Goal: Task Accomplishment & Management: Manage account settings

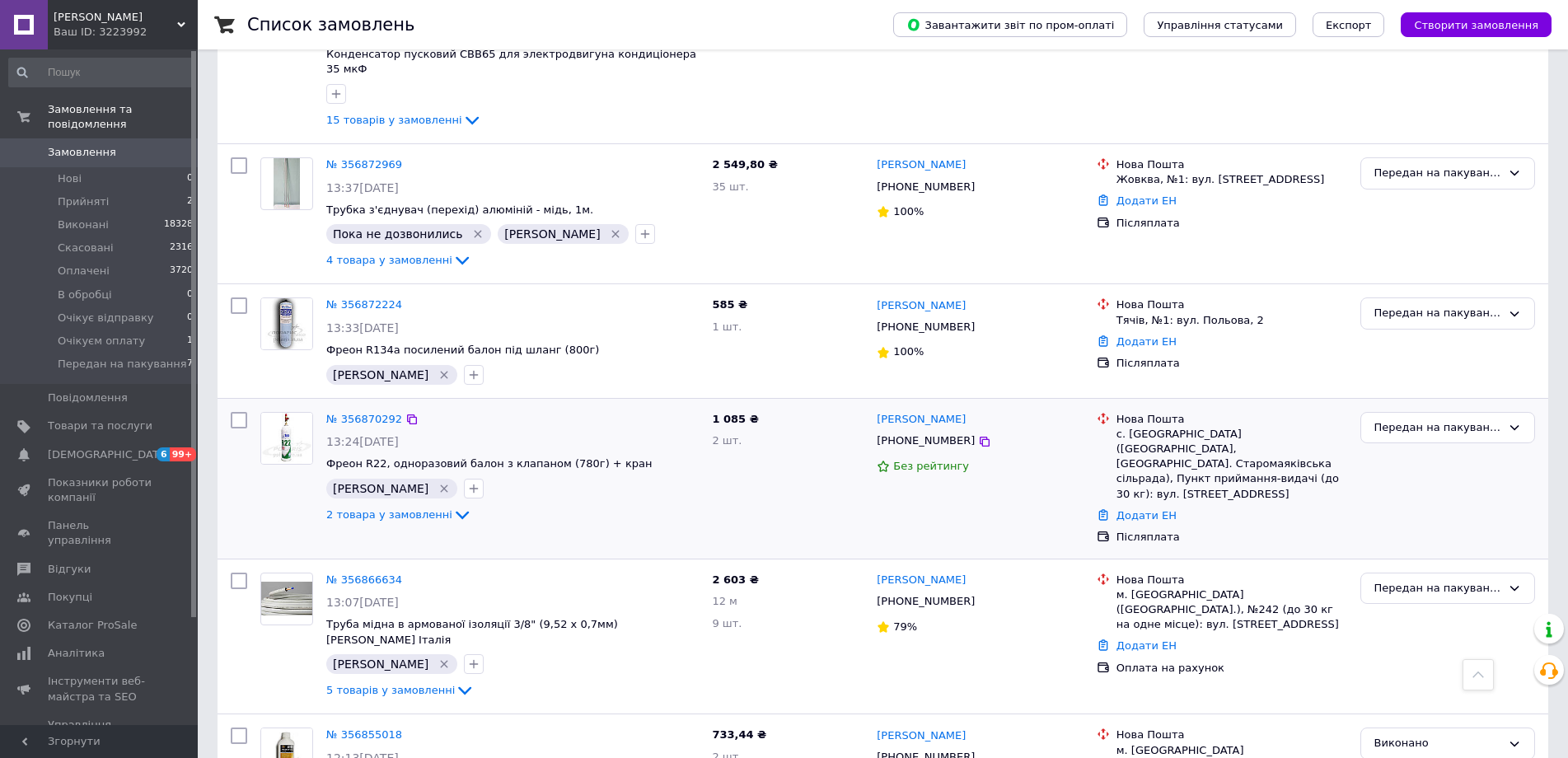
scroll to position [824, 0]
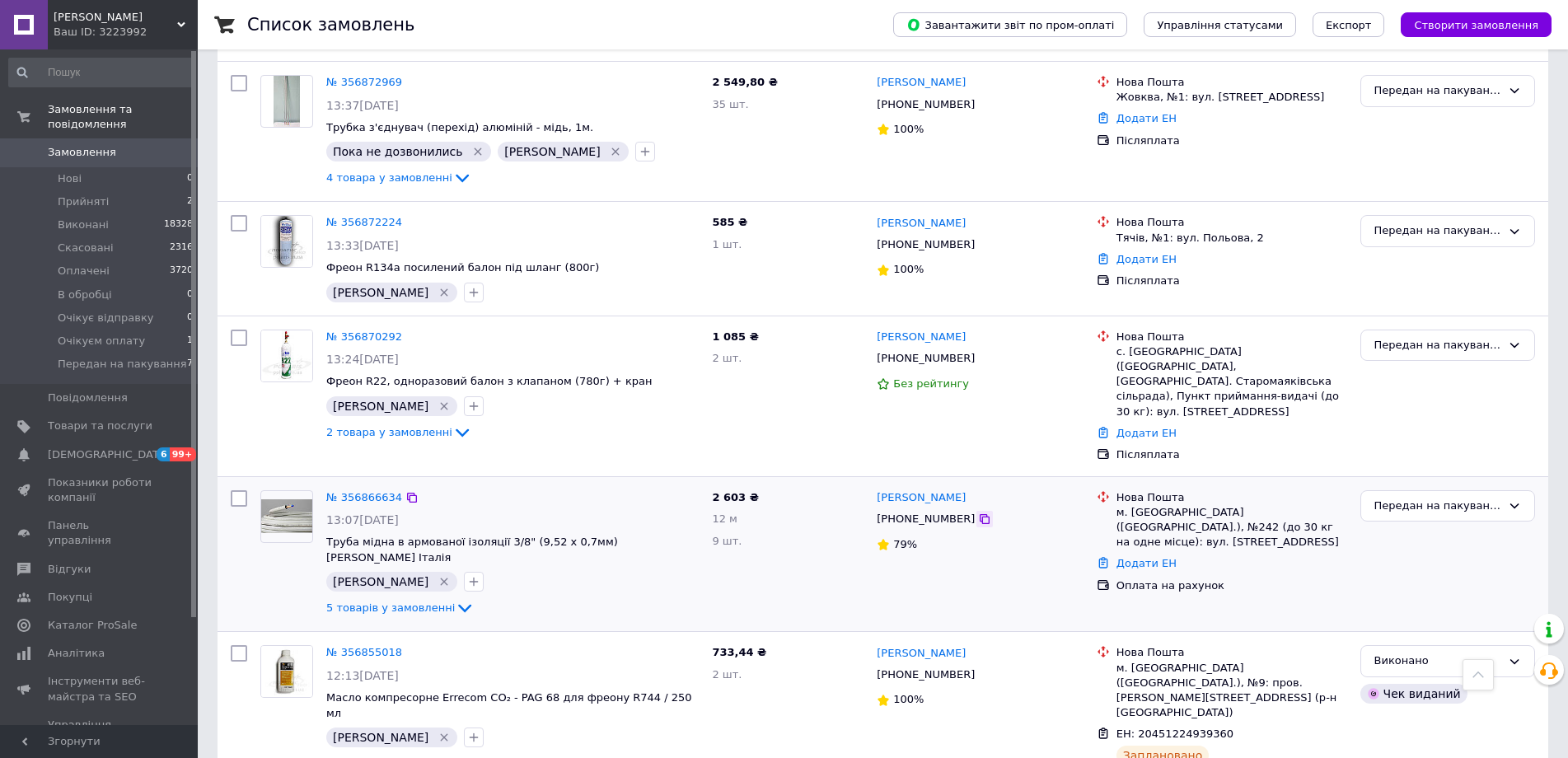
click at [978, 513] on icon at bounding box center [985, 519] width 13 height 13
click at [366, 491] on link "№ 356866634" at bounding box center [364, 497] width 76 height 12
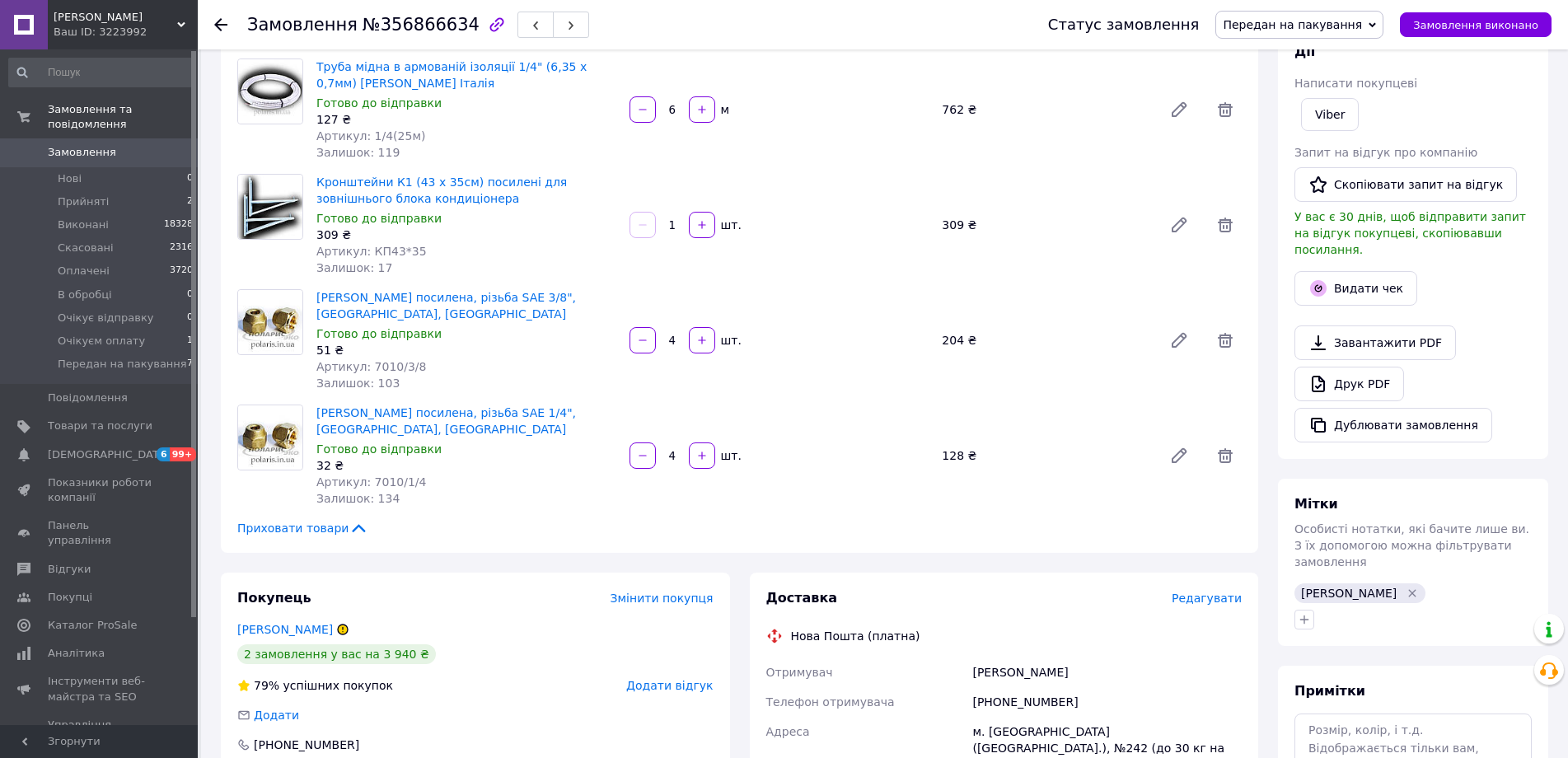
scroll to position [164, 0]
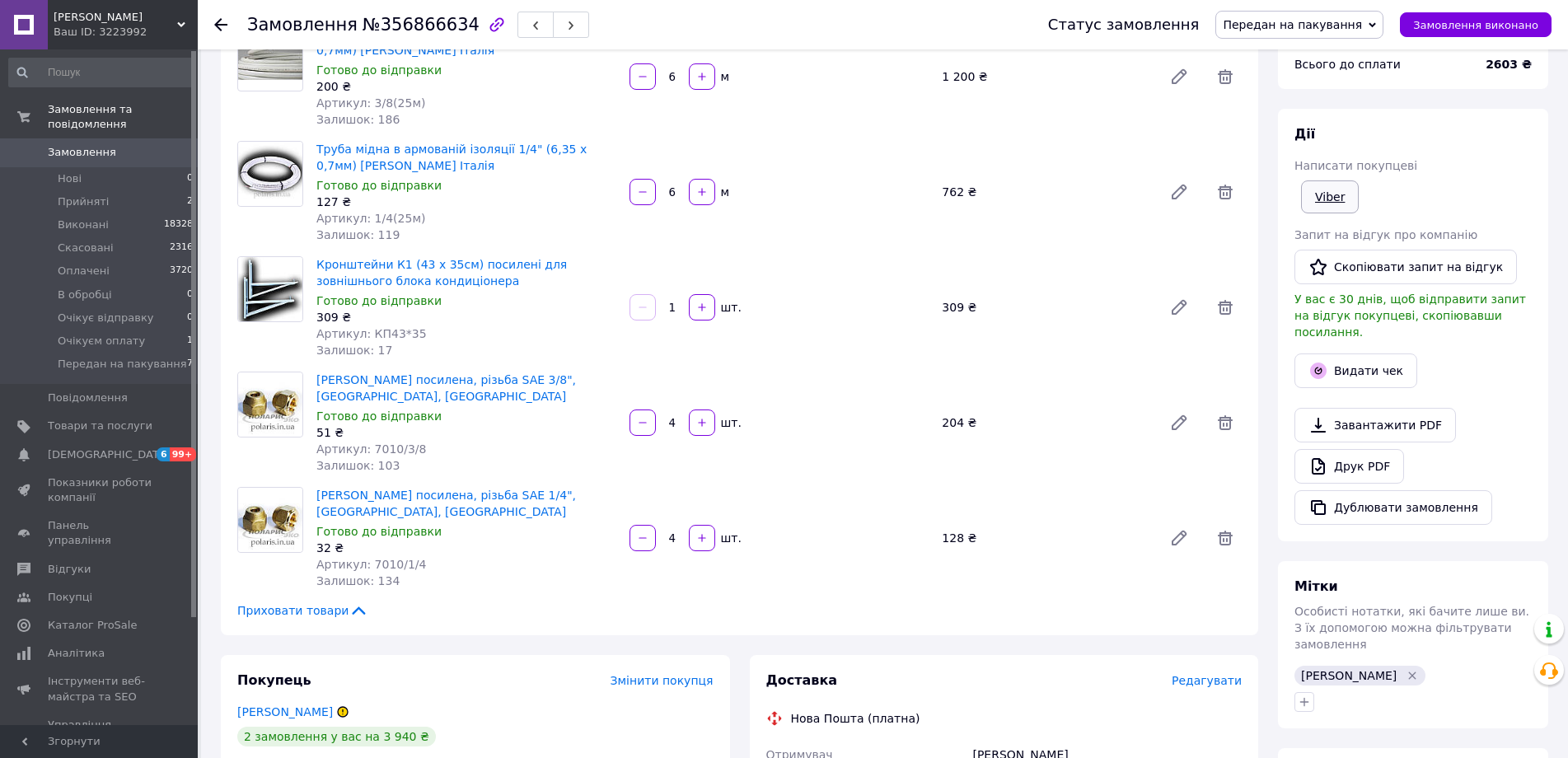
click at [1315, 204] on link "Viber" at bounding box center [1329, 196] width 58 height 33
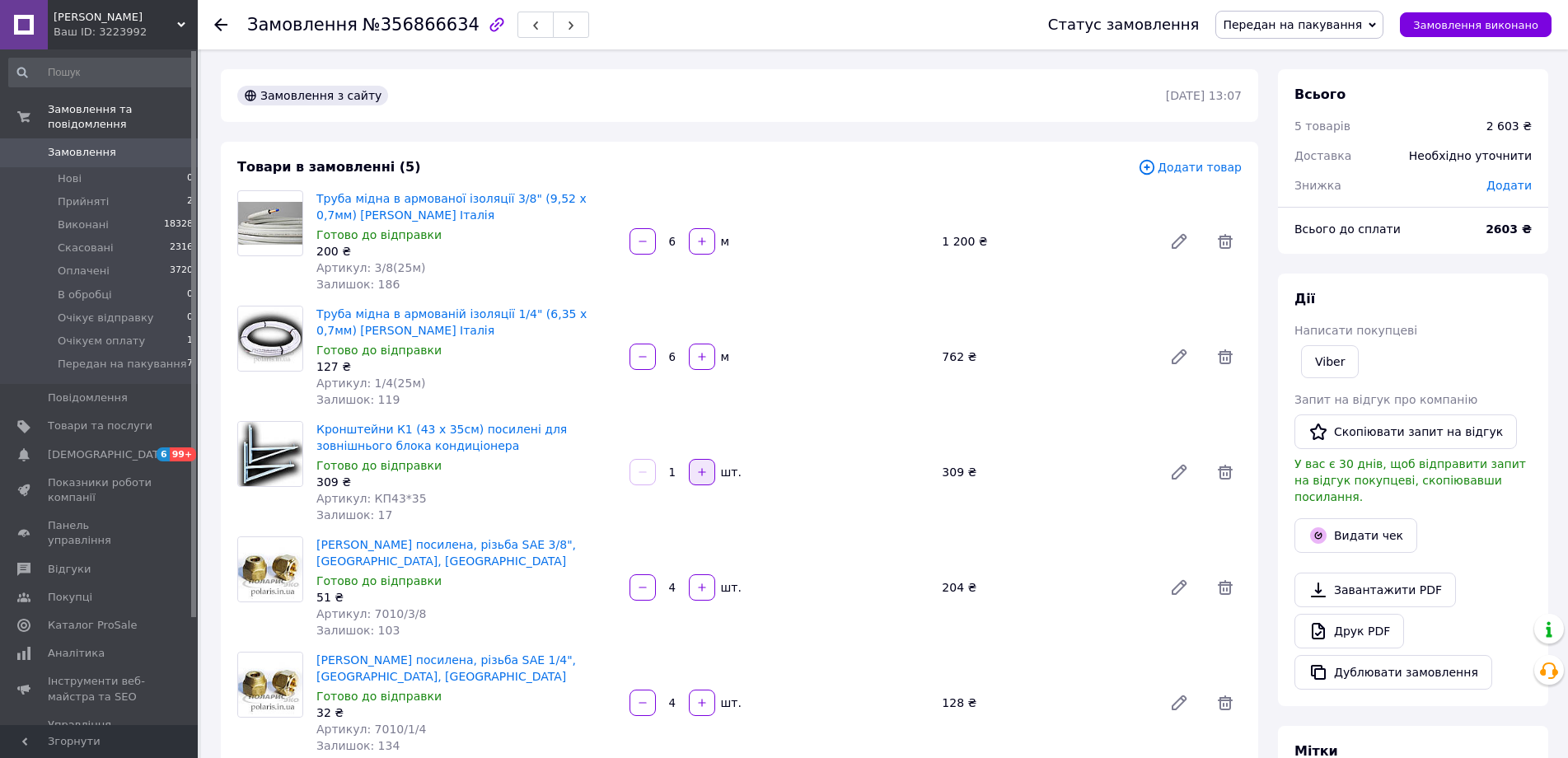
click at [703, 469] on icon "button" at bounding box center [701, 472] width 11 height 11
type input "2"
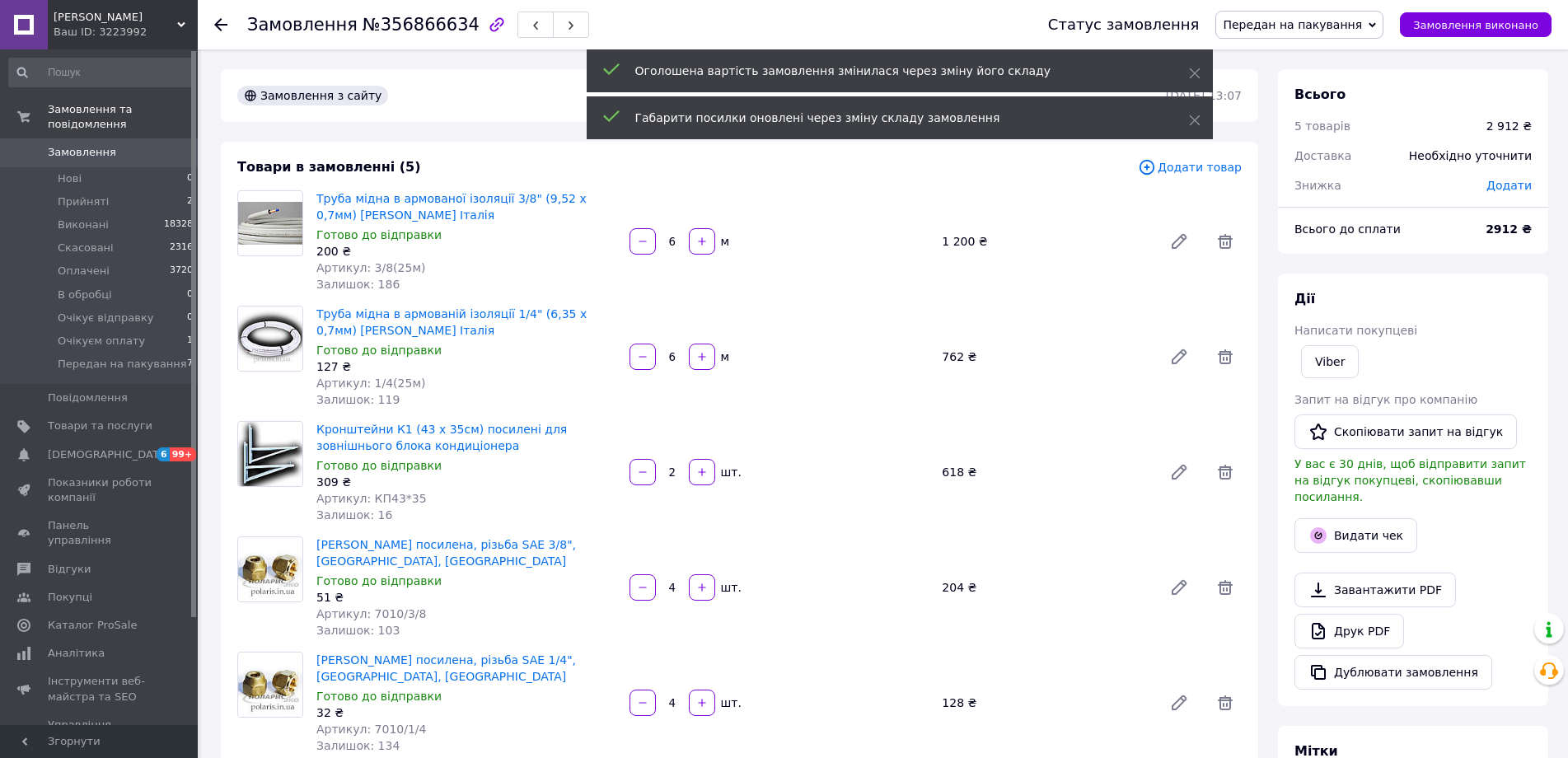
scroll to position [247, 0]
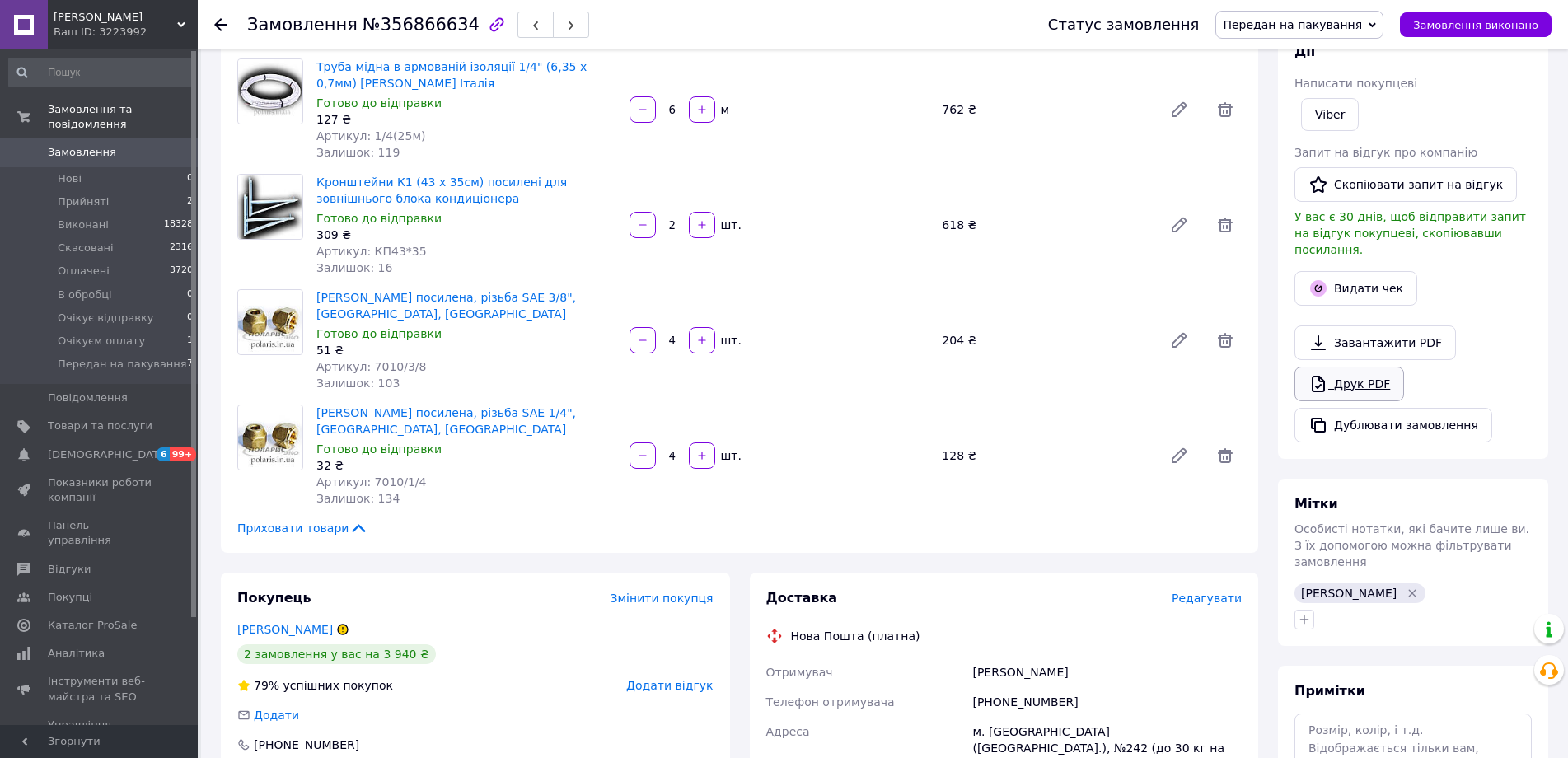
click at [1353, 367] on link "Друк PDF" at bounding box center [1349, 384] width 110 height 34
click at [98, 145] on span "Замовлення" at bounding box center [82, 152] width 69 height 15
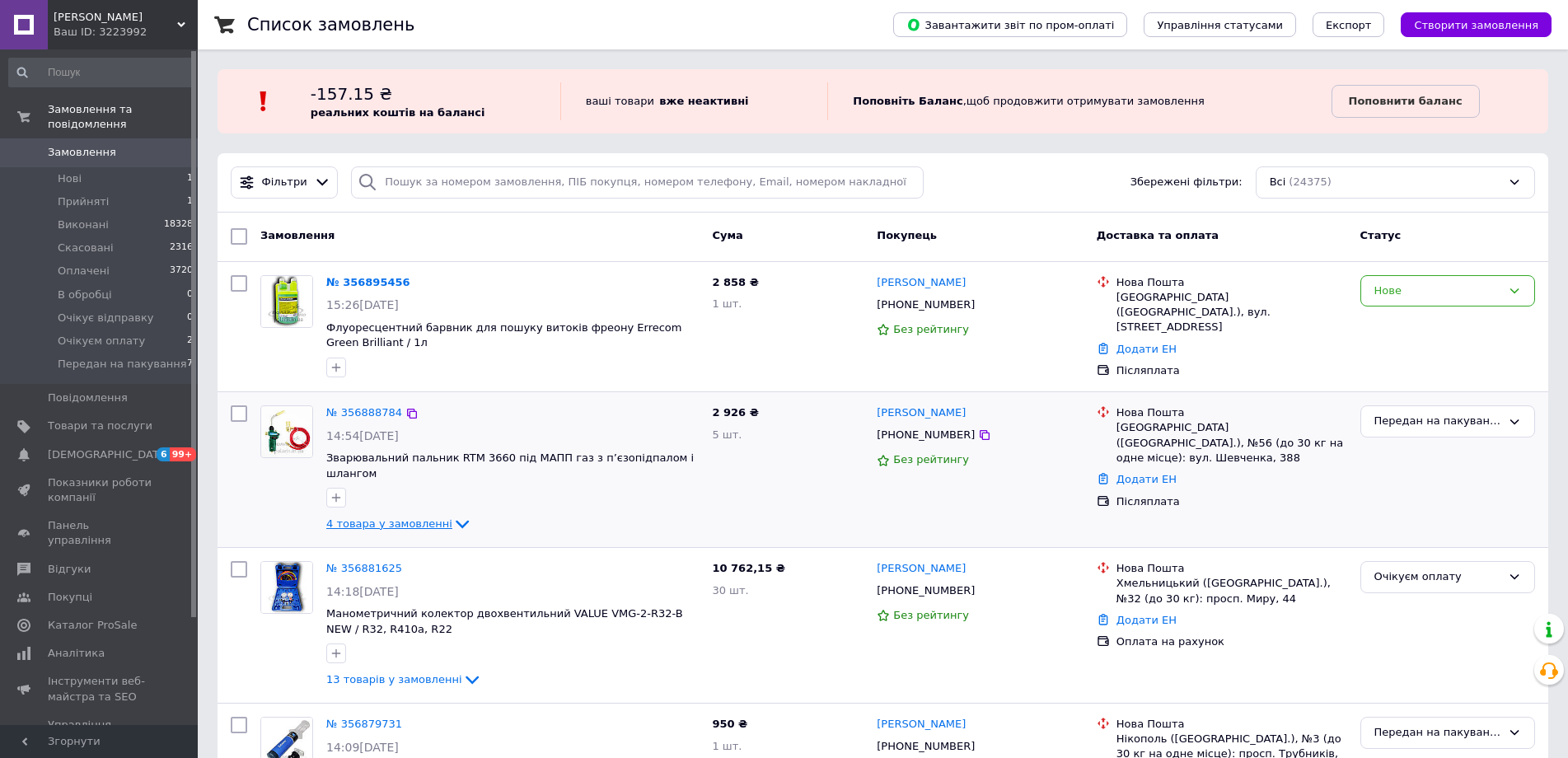
click at [410, 517] on span "4 товара у замовленні" at bounding box center [389, 523] width 126 height 12
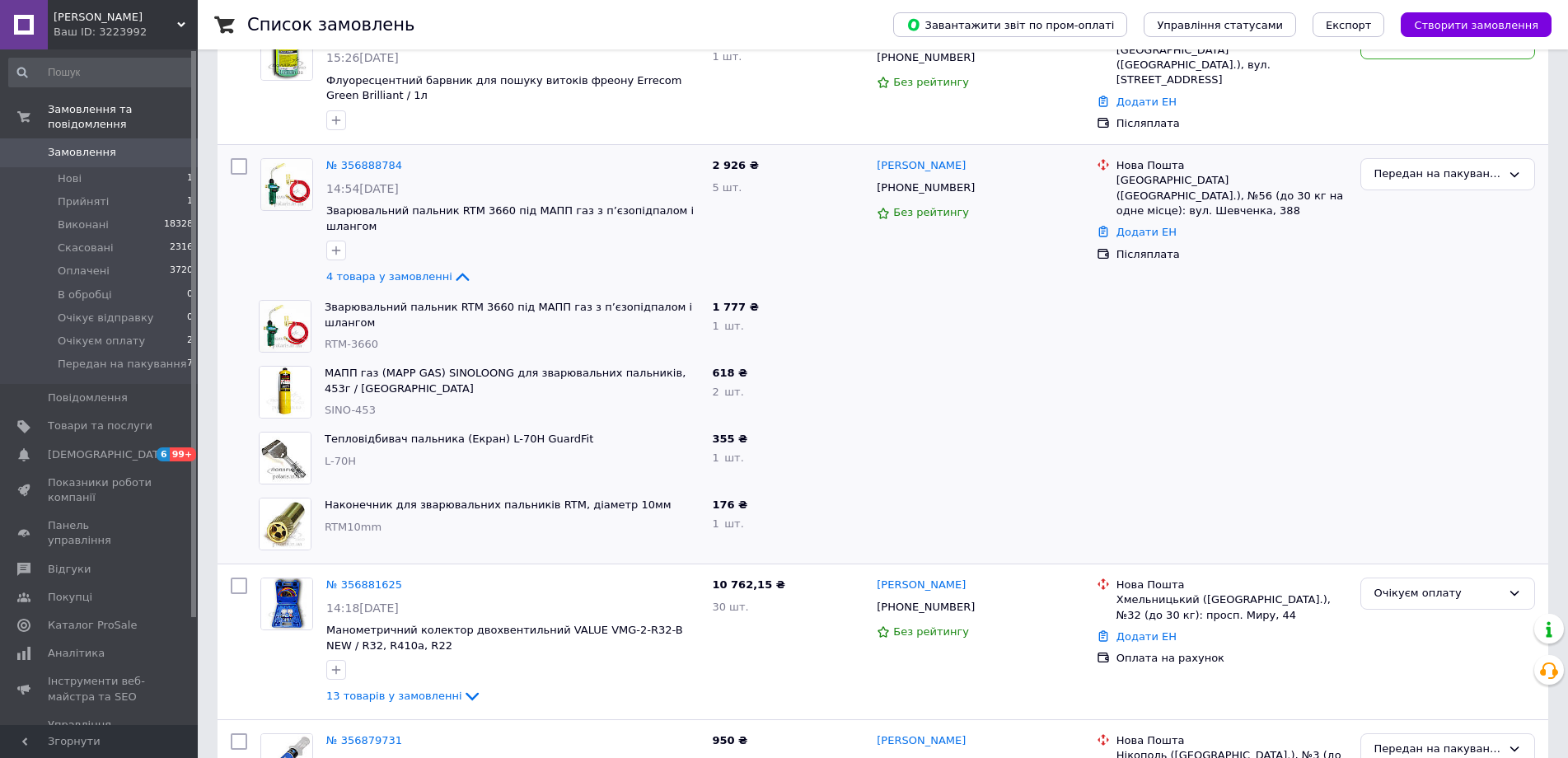
scroll to position [164, 0]
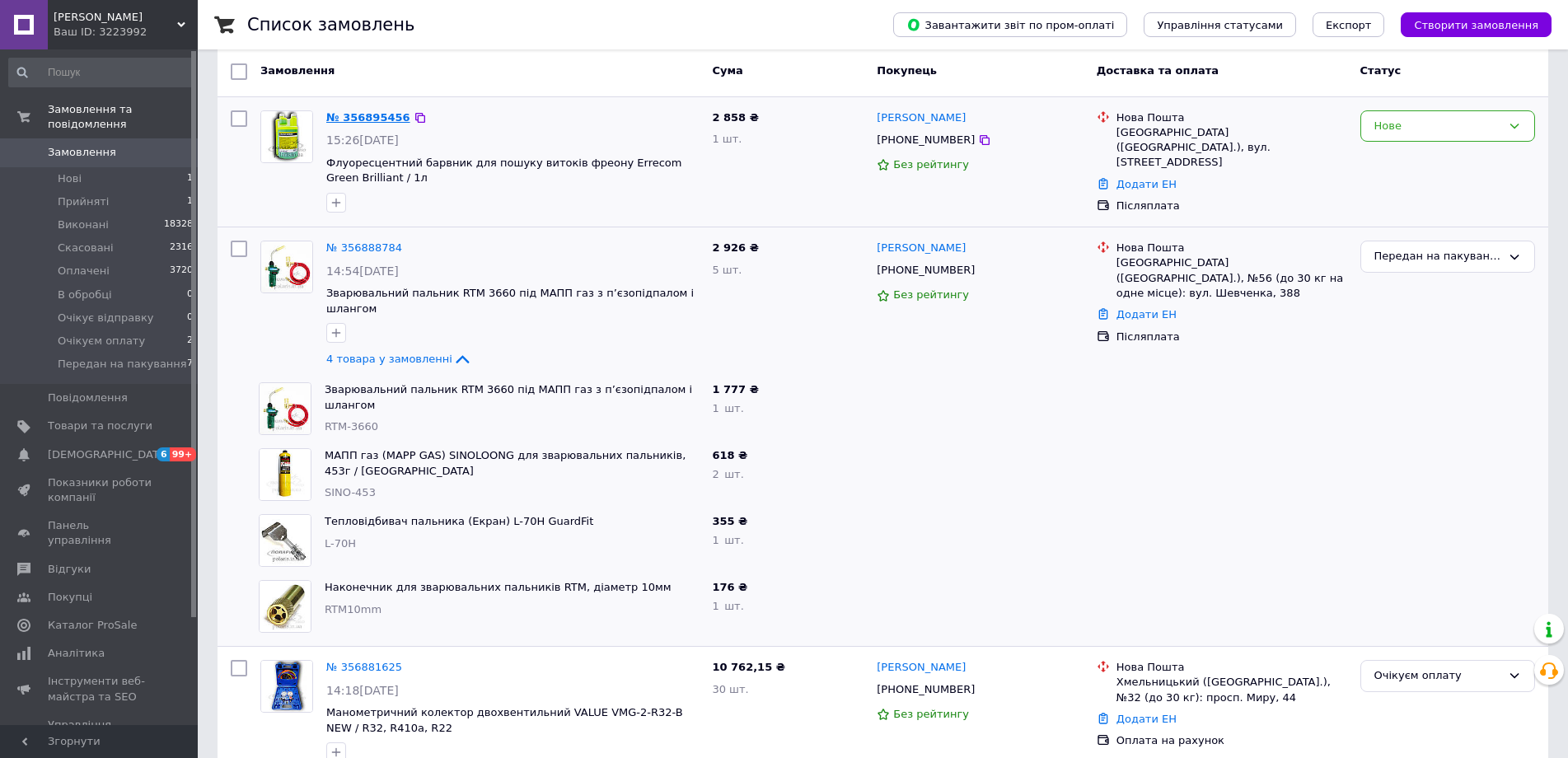
click at [358, 113] on link "№ 356895456" at bounding box center [368, 117] width 84 height 12
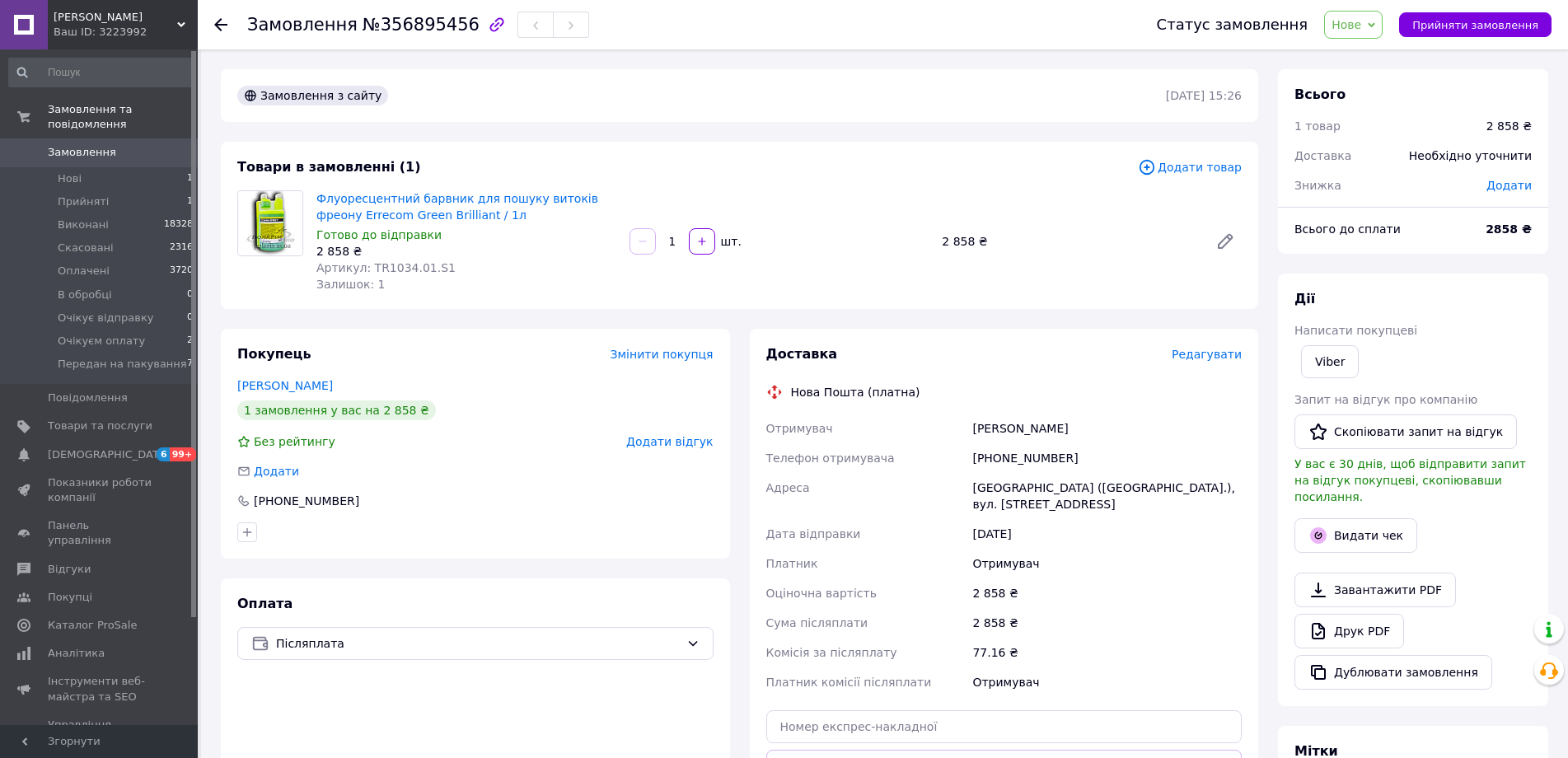
click at [1379, 25] on span "Нове" at bounding box center [1352, 25] width 59 height 28
click at [1378, 59] on li "Прийнято" at bounding box center [1397, 58] width 146 height 25
click at [1378, 18] on span "Прийнято" at bounding box center [1339, 25] width 88 height 28
click at [1401, 188] on li "Передан на пакування" at bounding box center [1368, 188] width 146 height 25
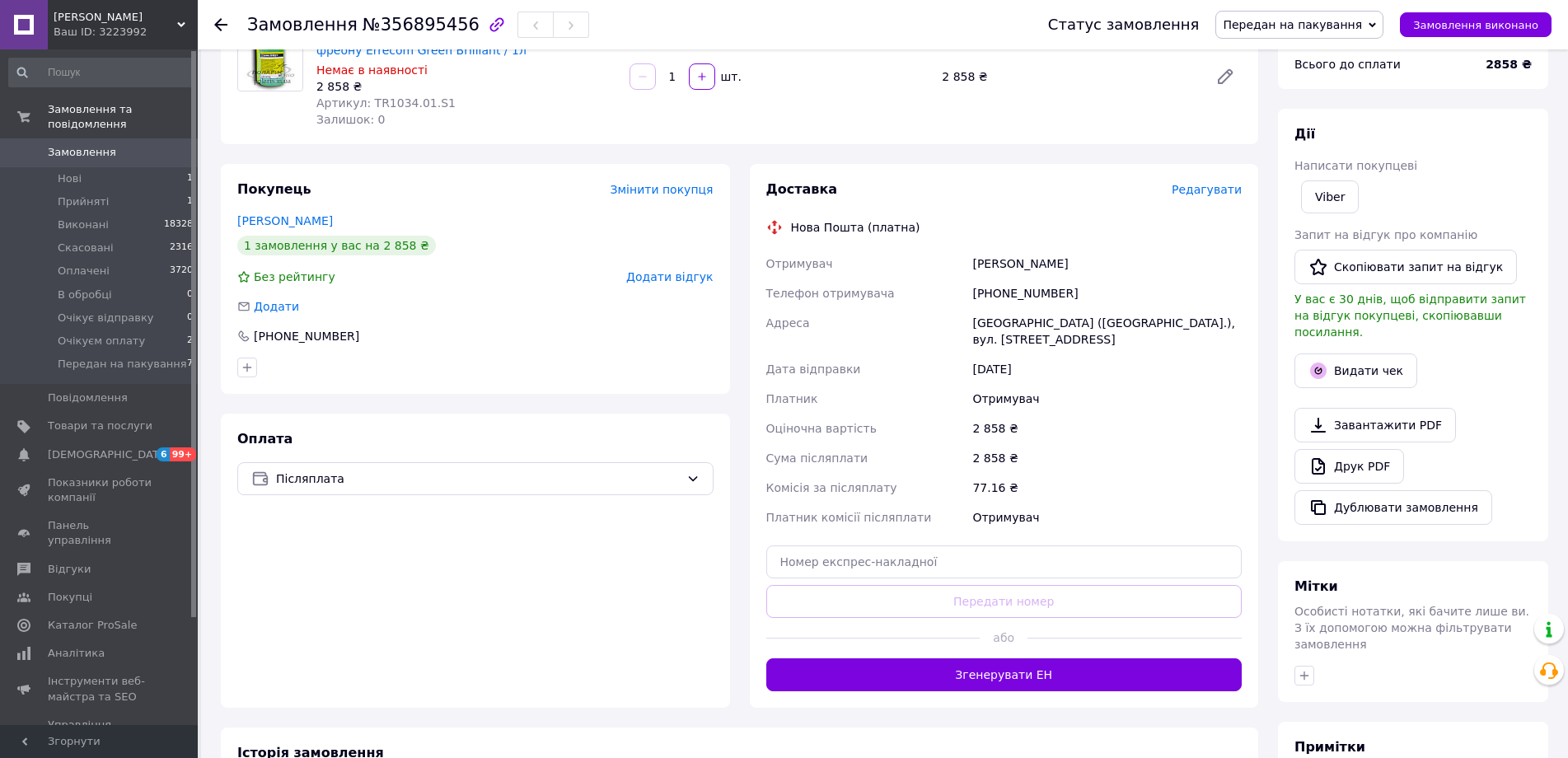
scroll to position [247, 0]
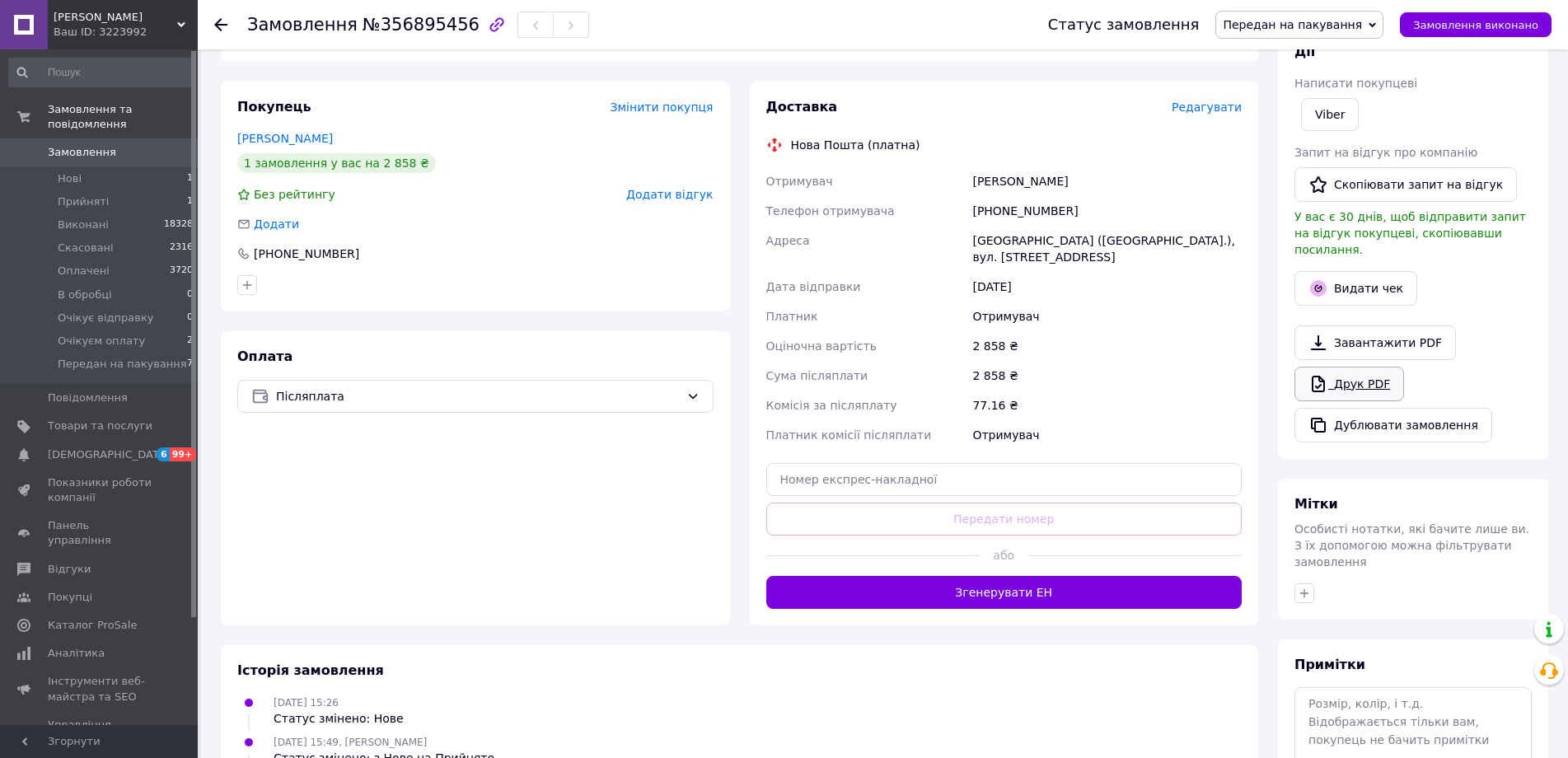
click at [1365, 371] on link "Друк PDF" at bounding box center [1349, 384] width 110 height 34
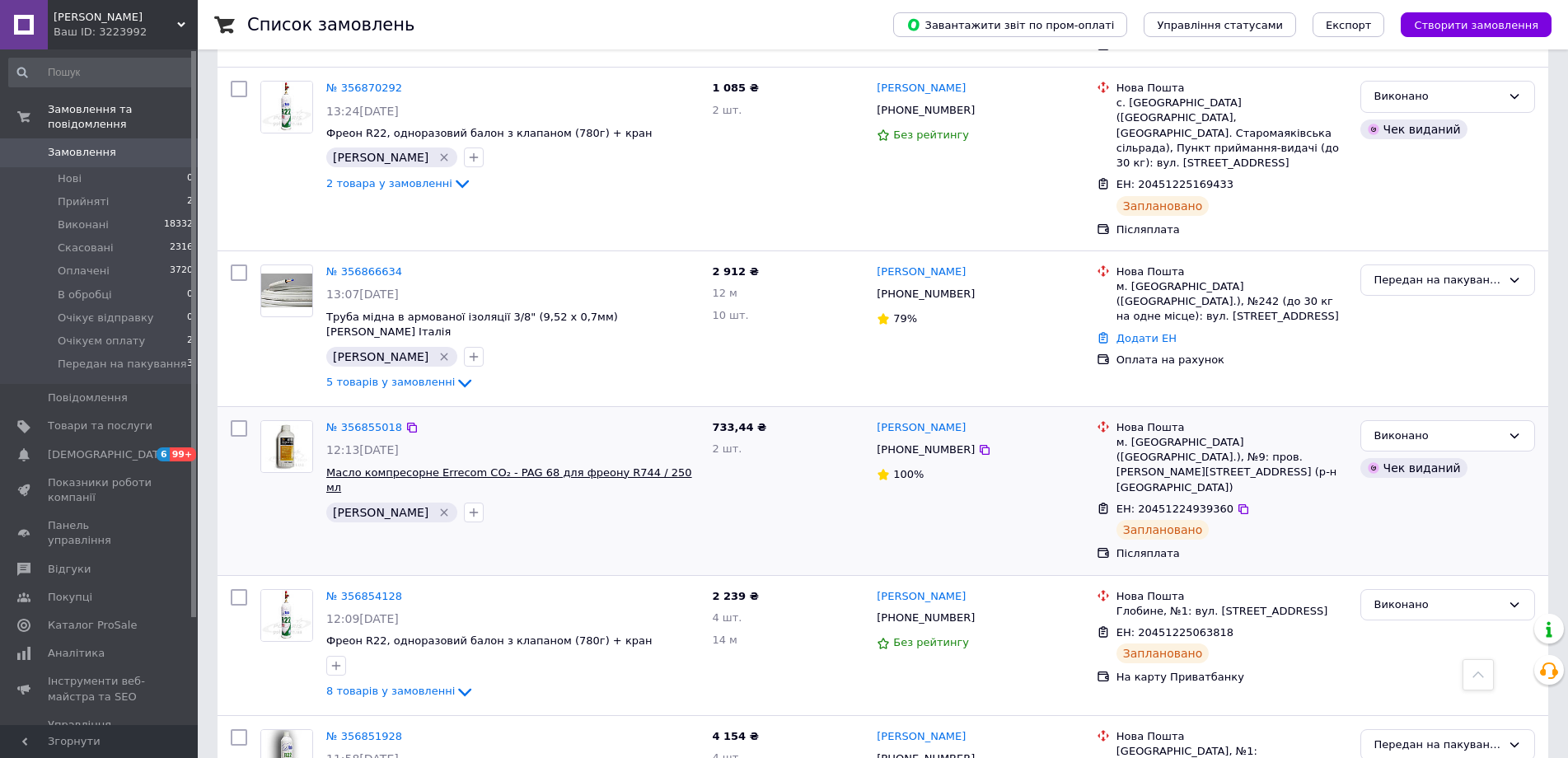
scroll to position [1318, 0]
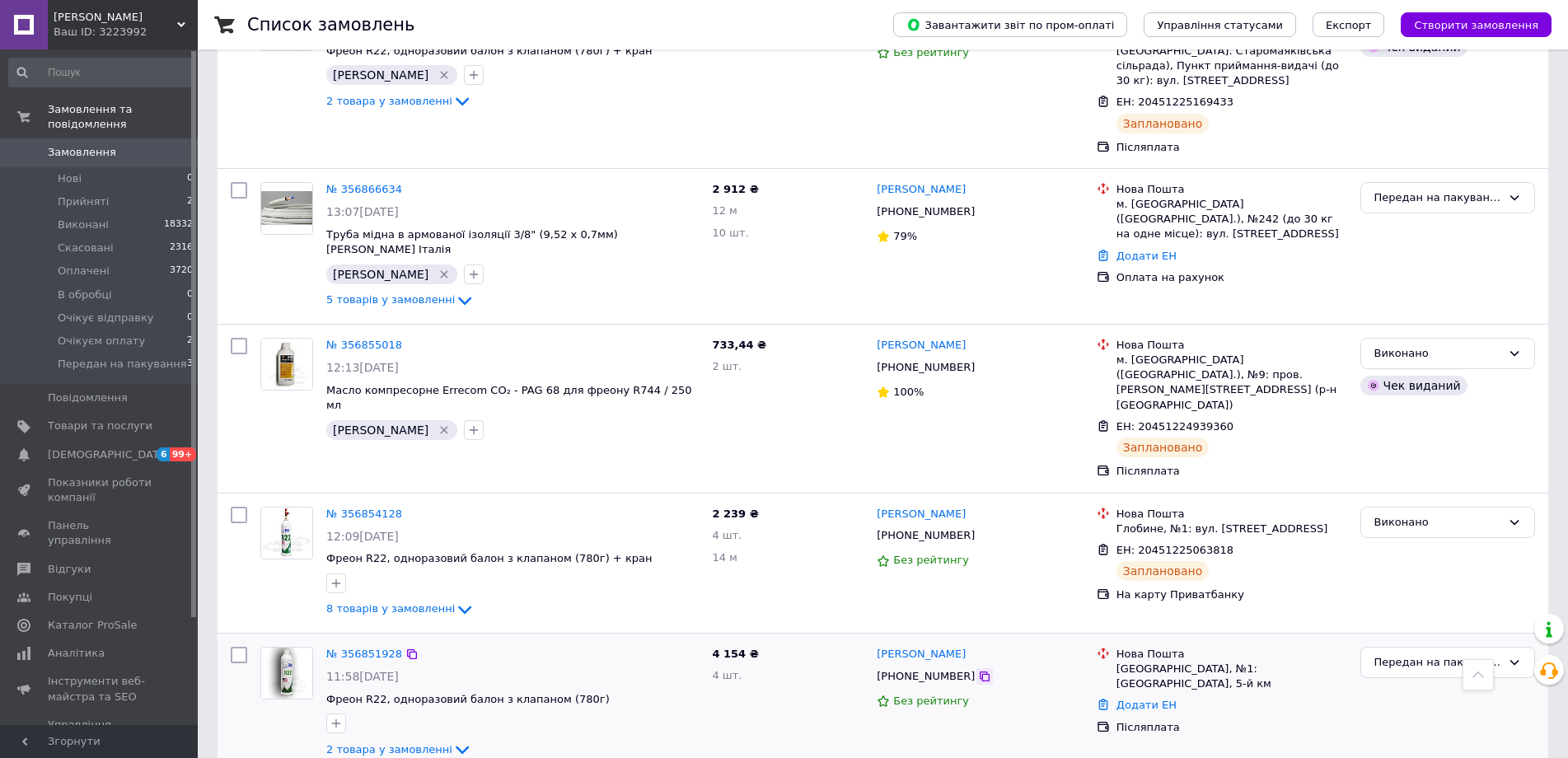
click at [980, 672] on icon at bounding box center [985, 676] width 10 height 10
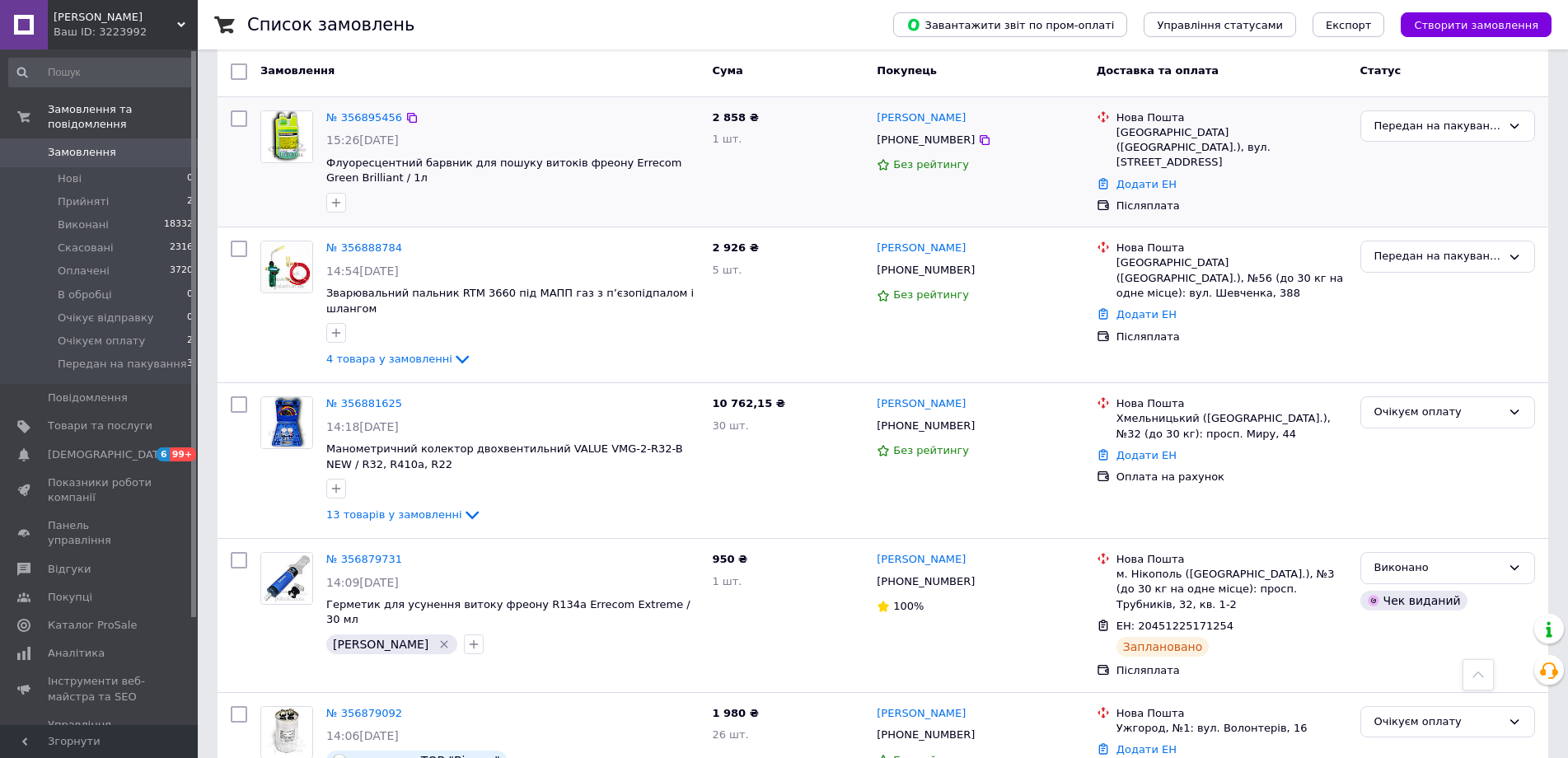
scroll to position [0, 0]
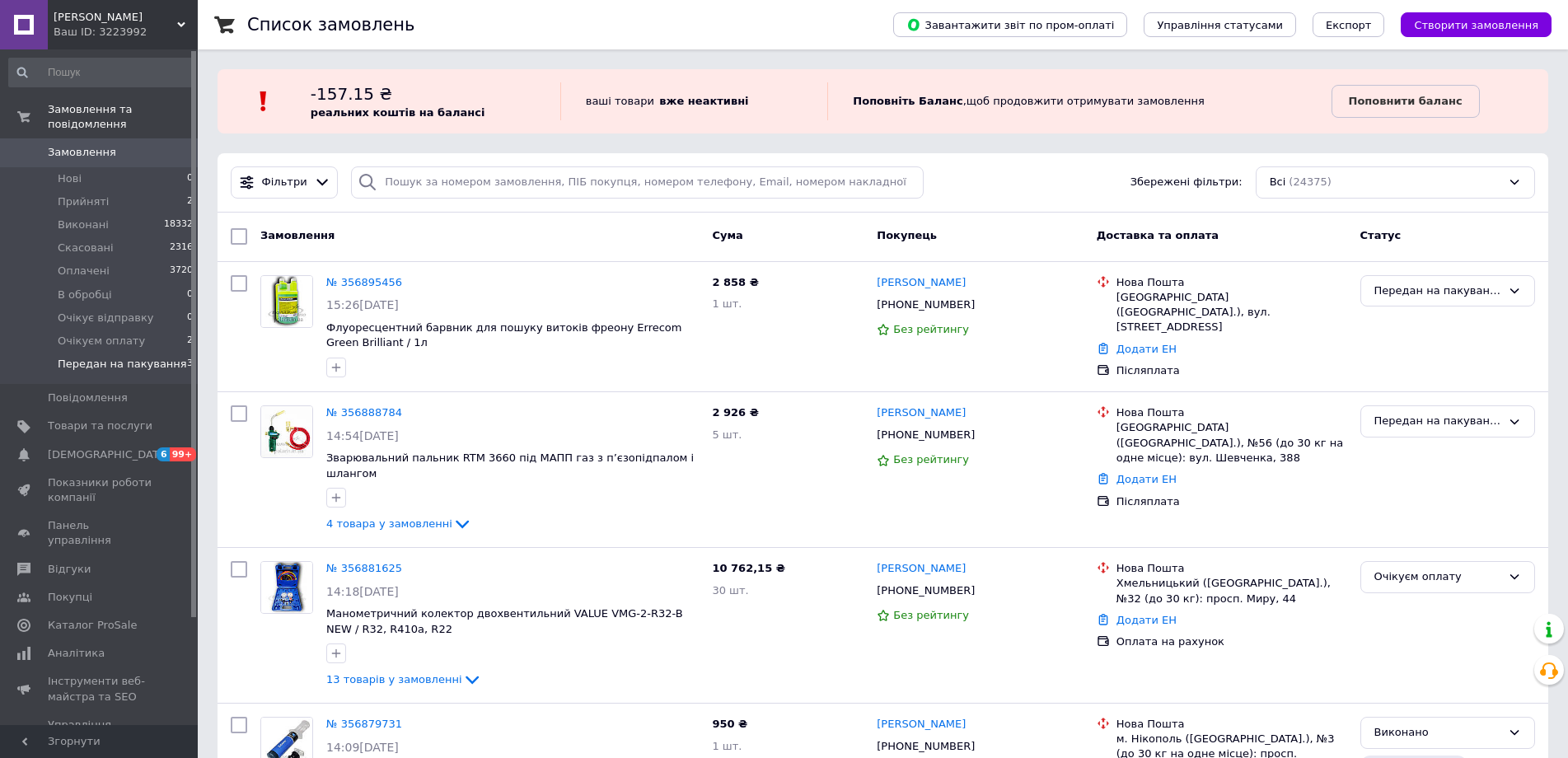
click at [137, 357] on span "Передан на пакування" at bounding box center [122, 364] width 129 height 15
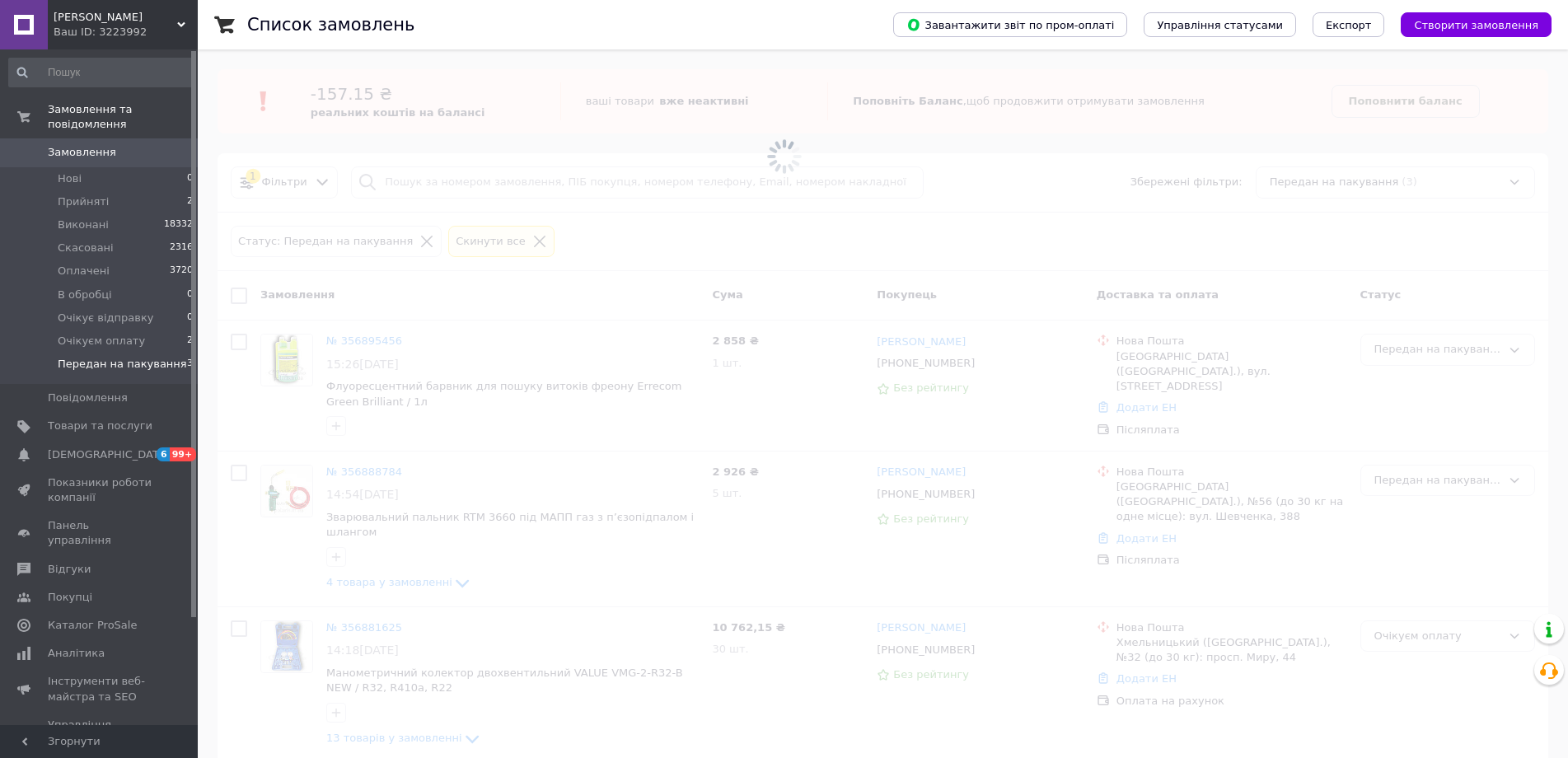
click at [137, 357] on span "Передан на пакування" at bounding box center [122, 364] width 129 height 15
click at [89, 194] on span "Прийняті" at bounding box center [83, 202] width 51 height 15
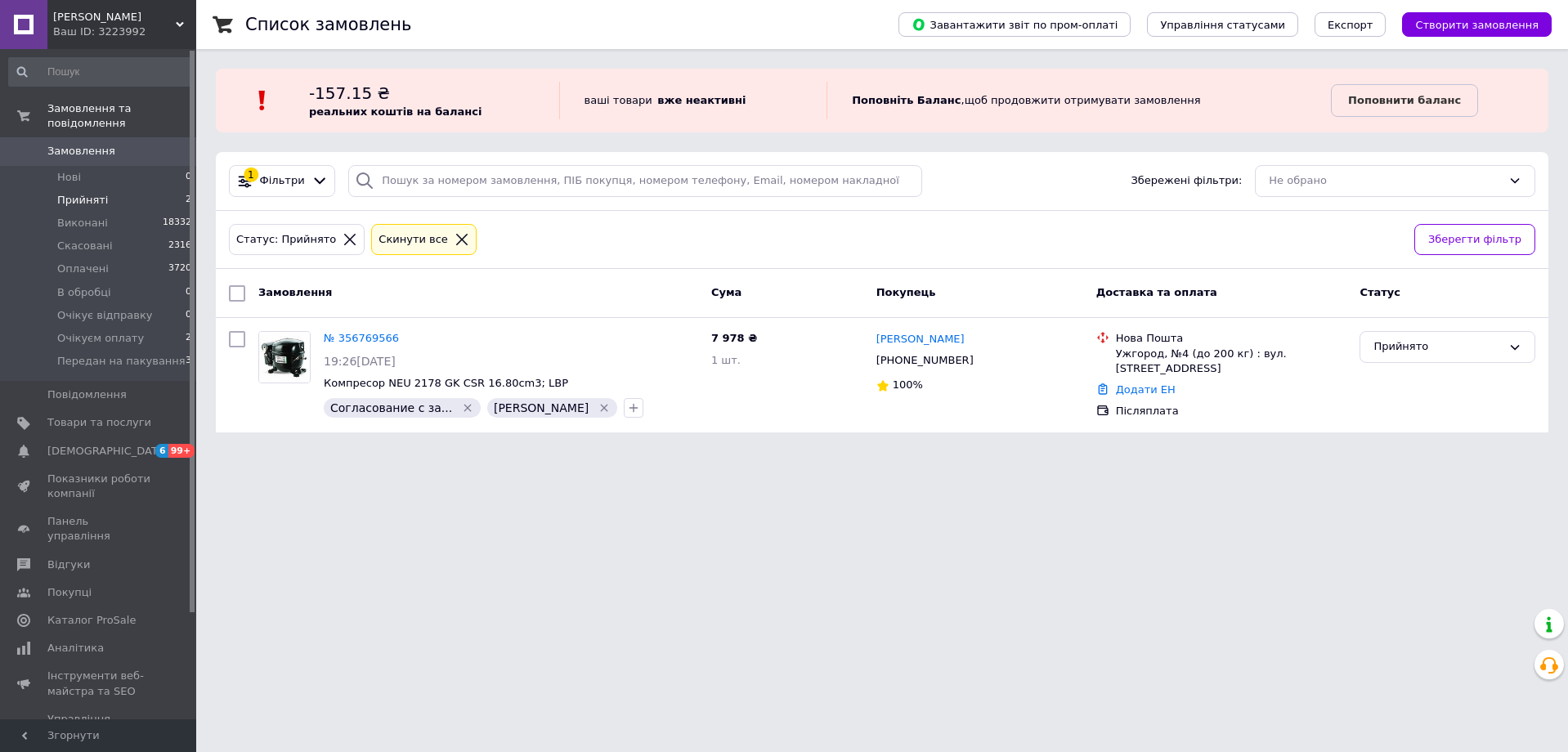
click at [79, 193] on span "Прийняті" at bounding box center [82, 200] width 51 height 15
click at [82, 144] on span "Замовлення" at bounding box center [81, 151] width 68 height 15
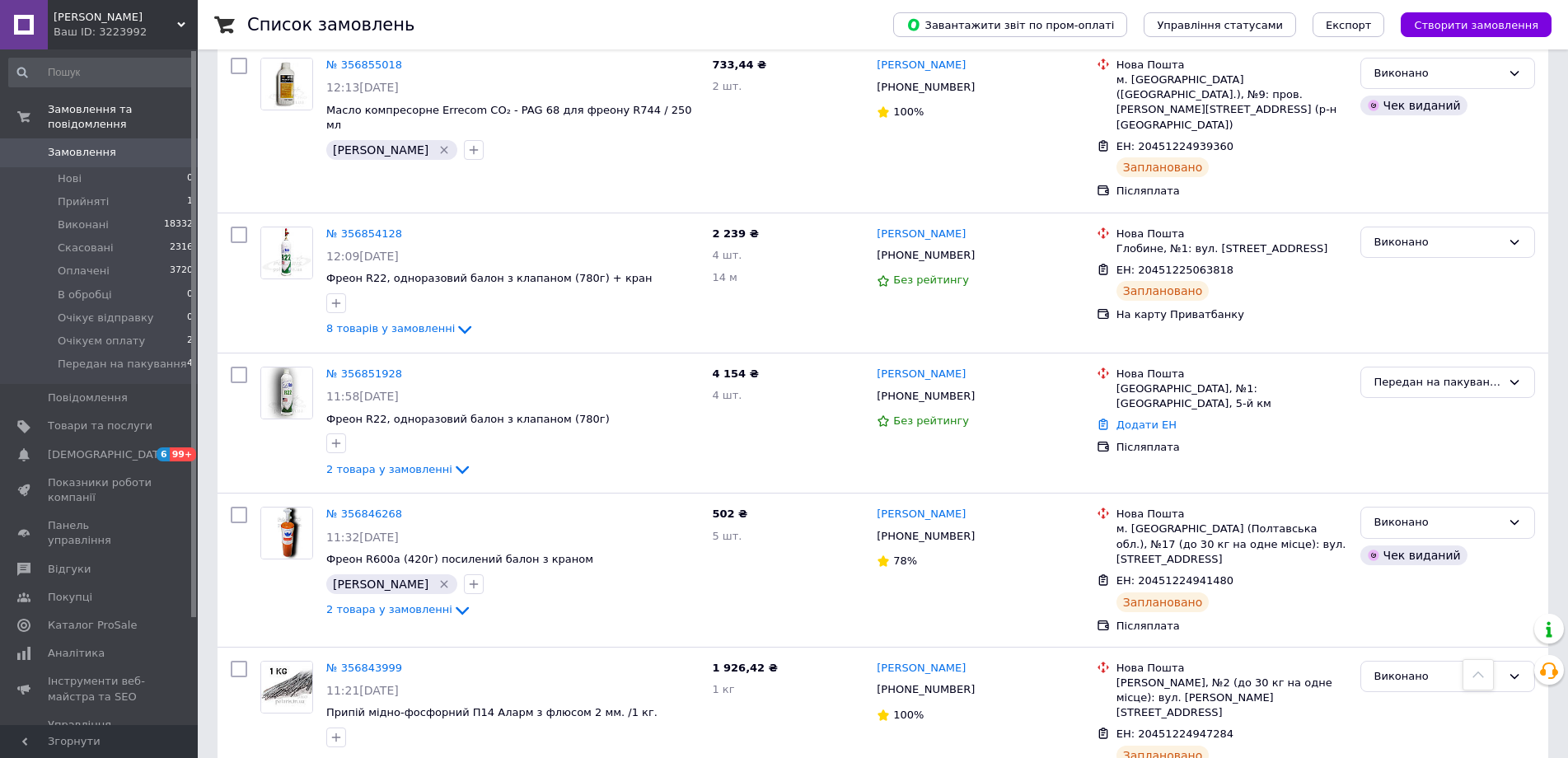
scroll to position [1433, 0]
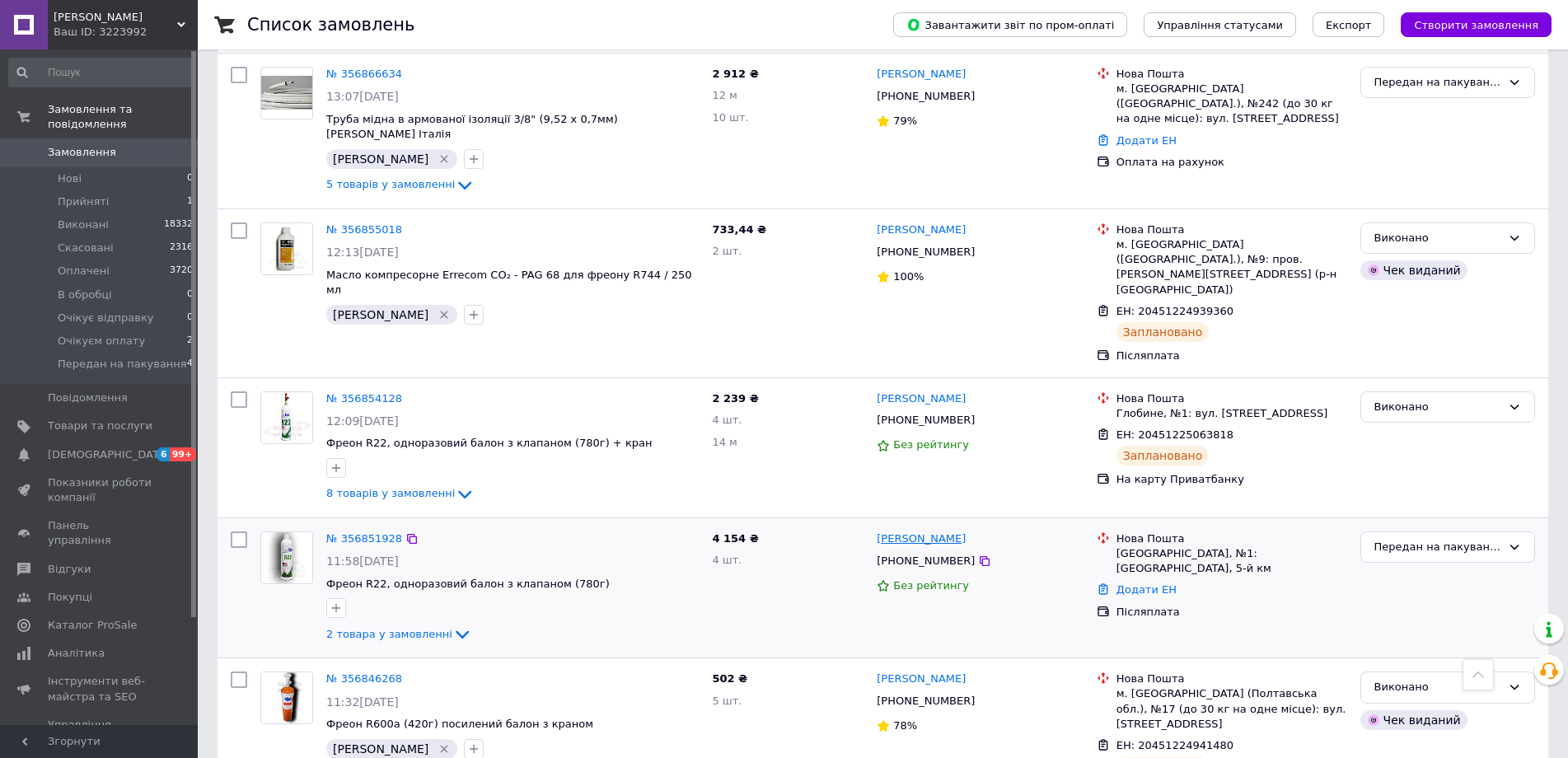
click at [908, 531] on link "[PERSON_NAME]" at bounding box center [921, 539] width 89 height 16
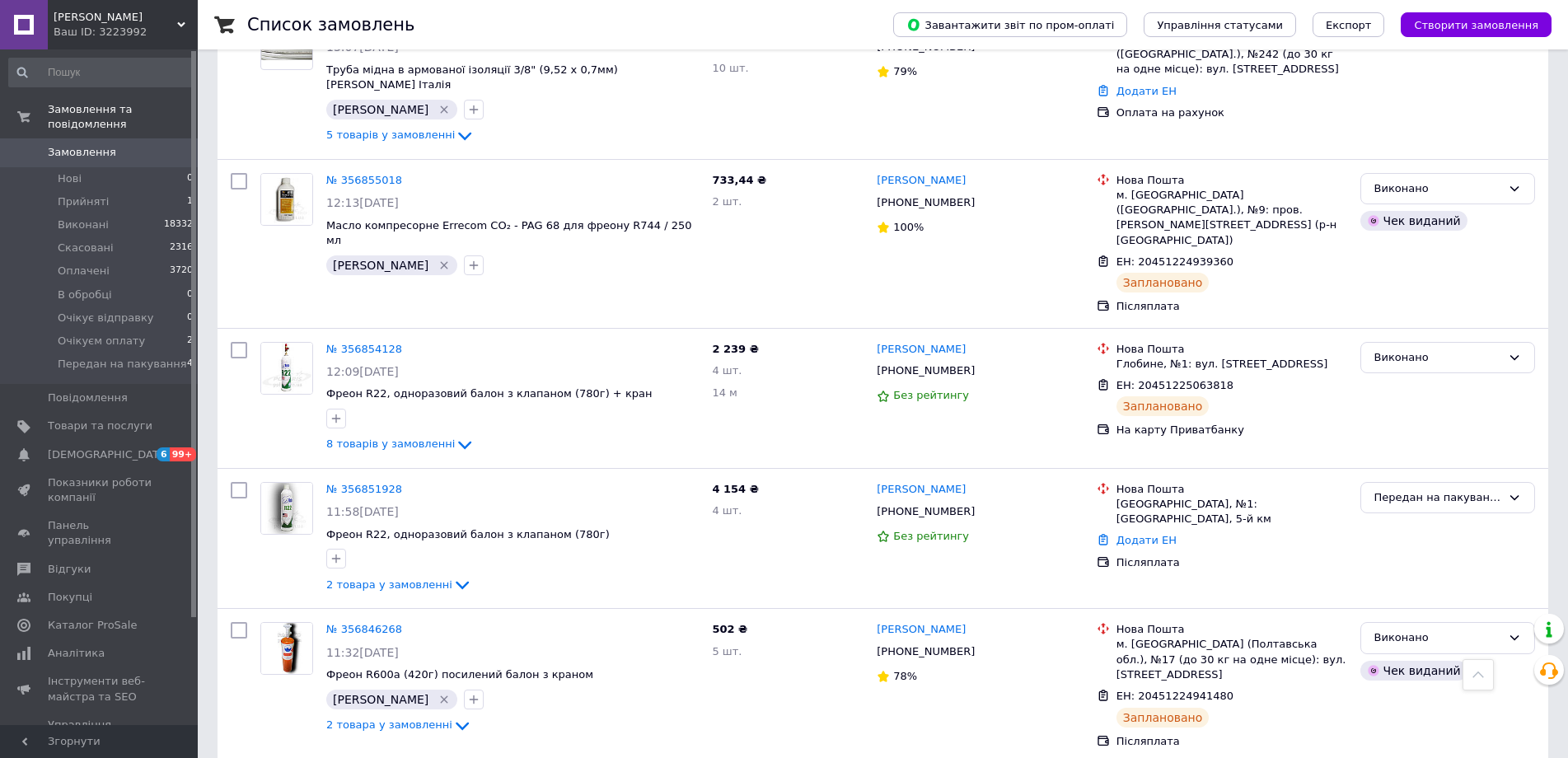
scroll to position [1565, 0]
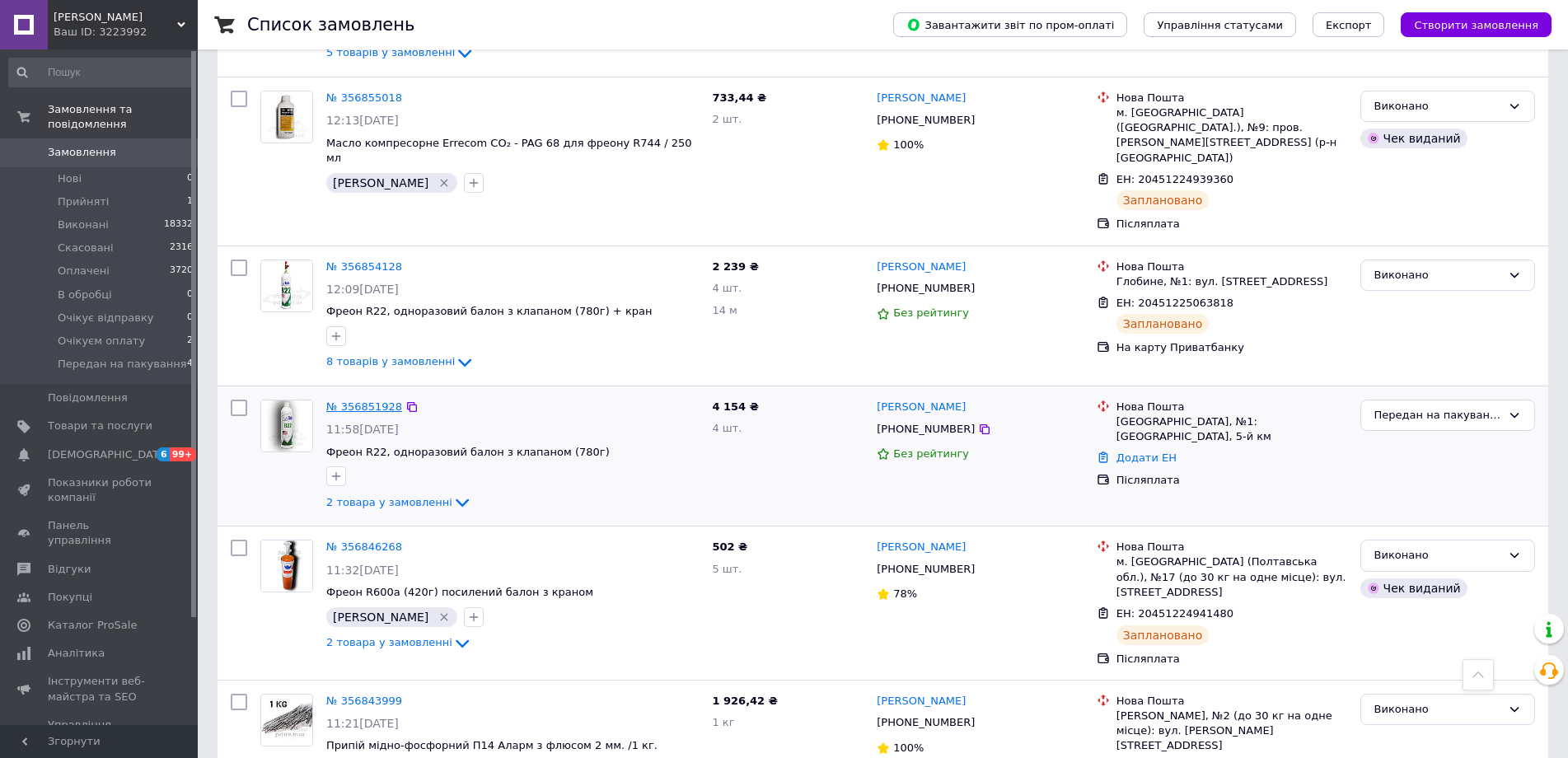
click at [357, 400] on link "№ 356851928" at bounding box center [364, 406] width 76 height 12
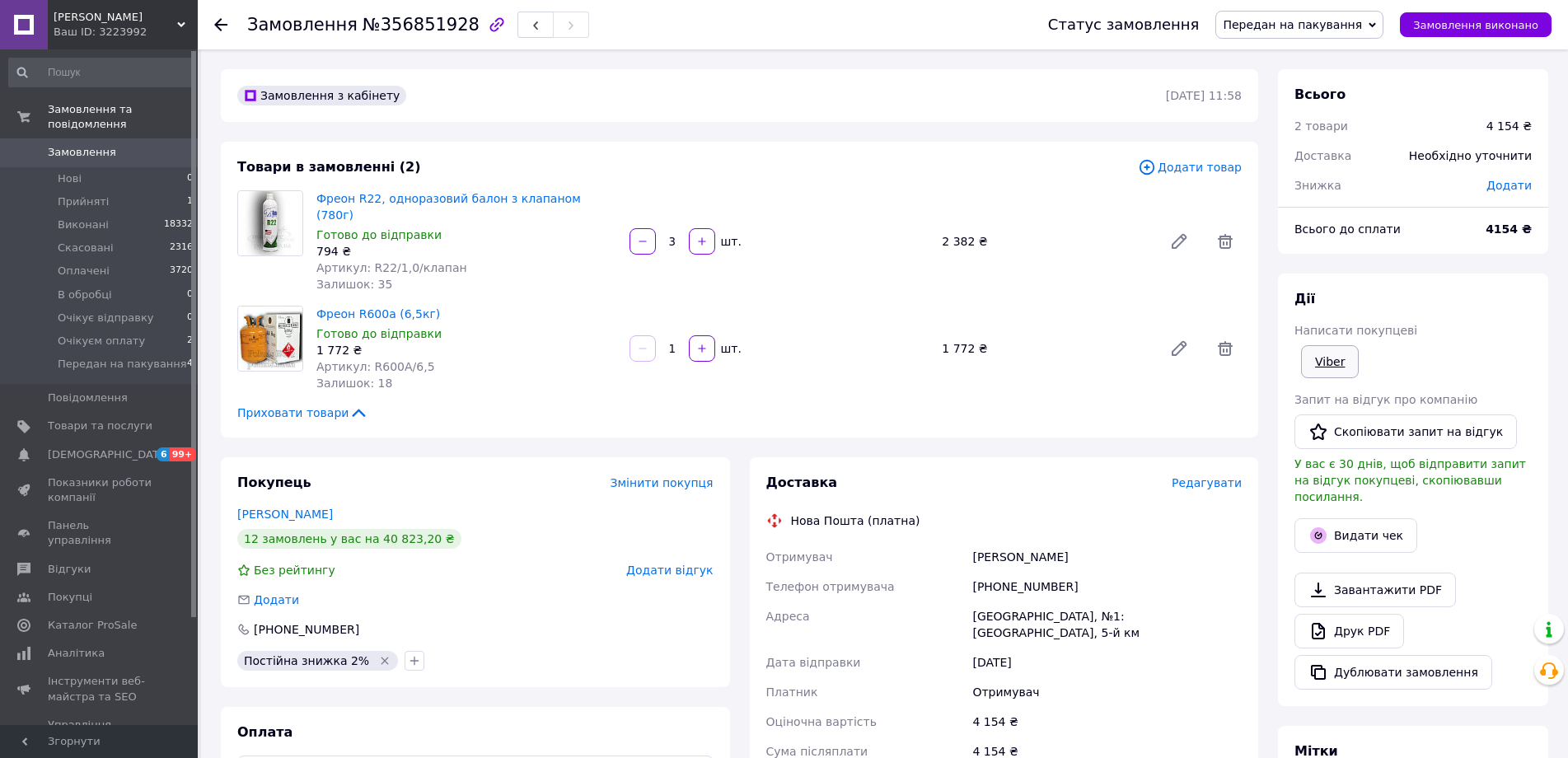
click at [1332, 360] on link "Viber" at bounding box center [1329, 361] width 58 height 33
click at [67, 145] on span "Замовлення" at bounding box center [82, 152] width 69 height 15
